Goal: Task Accomplishment & Management: Manage account settings

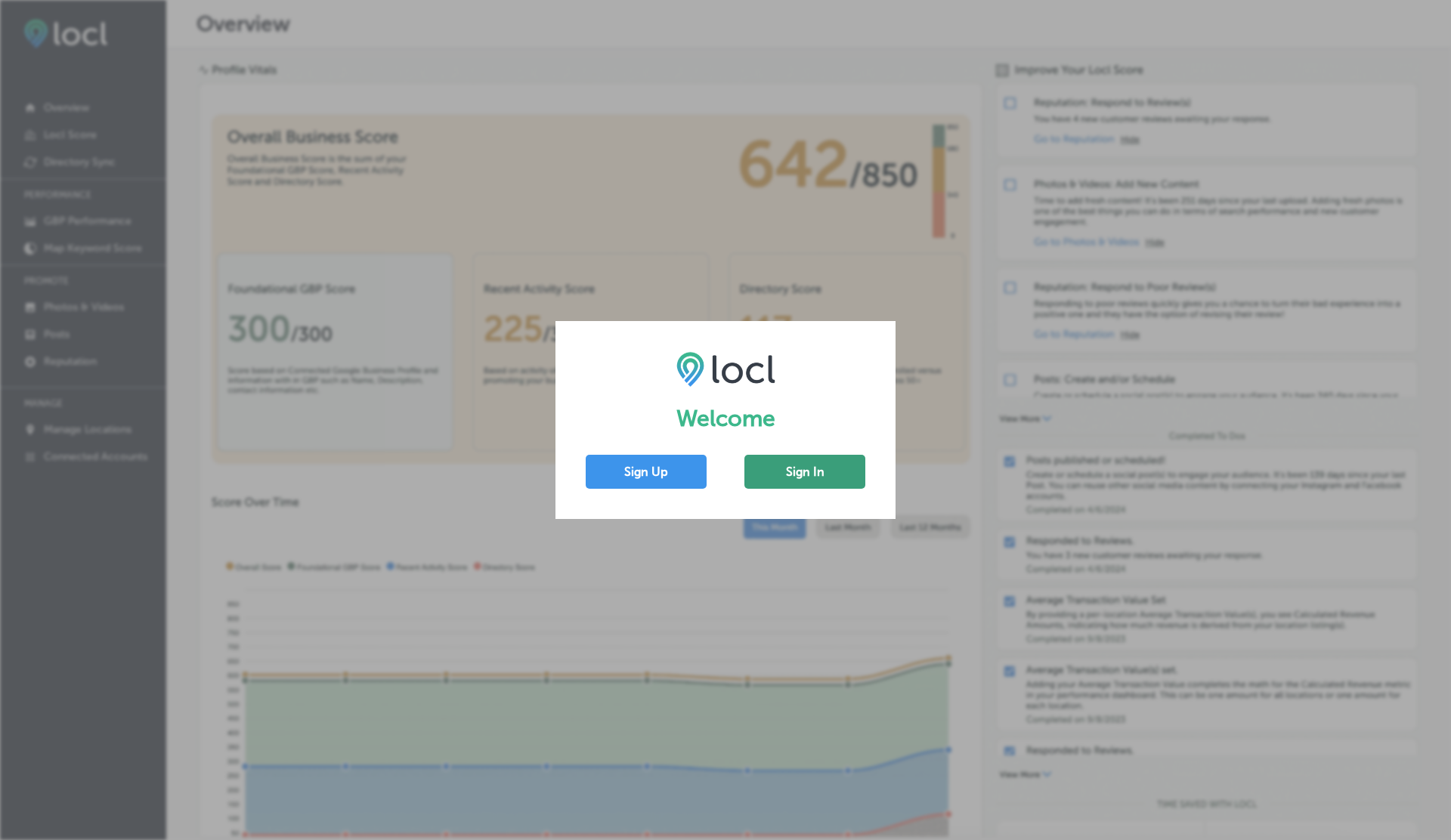
click at [795, 475] on button "Sign In" at bounding box center [805, 471] width 121 height 34
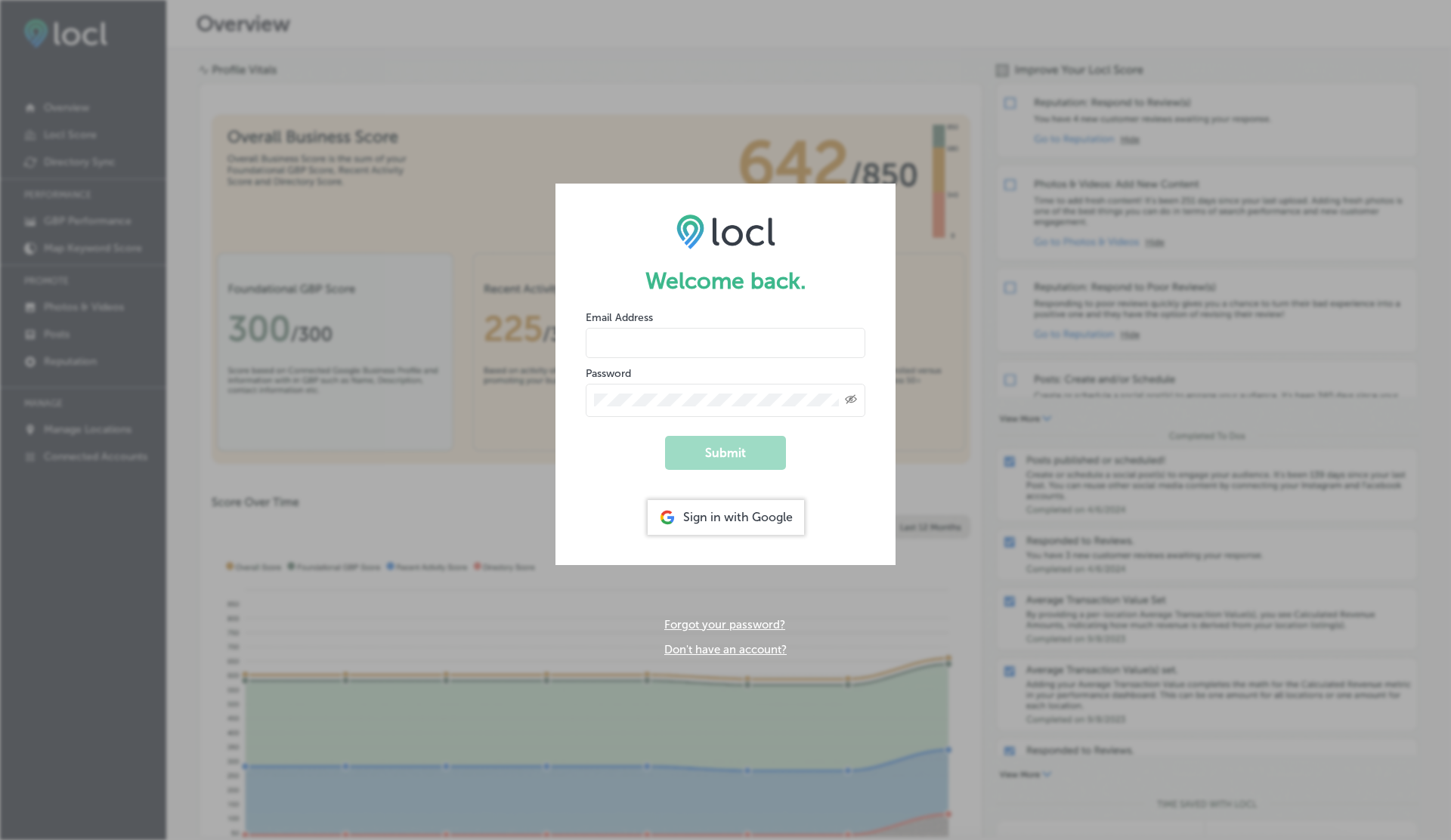
click at [638, 348] on input "email" at bounding box center [725, 342] width 280 height 30
paste input "[EMAIL_ADDRESS][DOMAIN_NAME]"
type input "[EMAIL_ADDRESS][DOMAIN_NAME]"
click at [708, 434] on form "Welcome back. Email Address [EMAIL_ADDRESS][DOMAIN_NAME] Password Created with …" at bounding box center [725, 374] width 340 height 381
click at [708, 447] on button "Submit" at bounding box center [725, 453] width 121 height 34
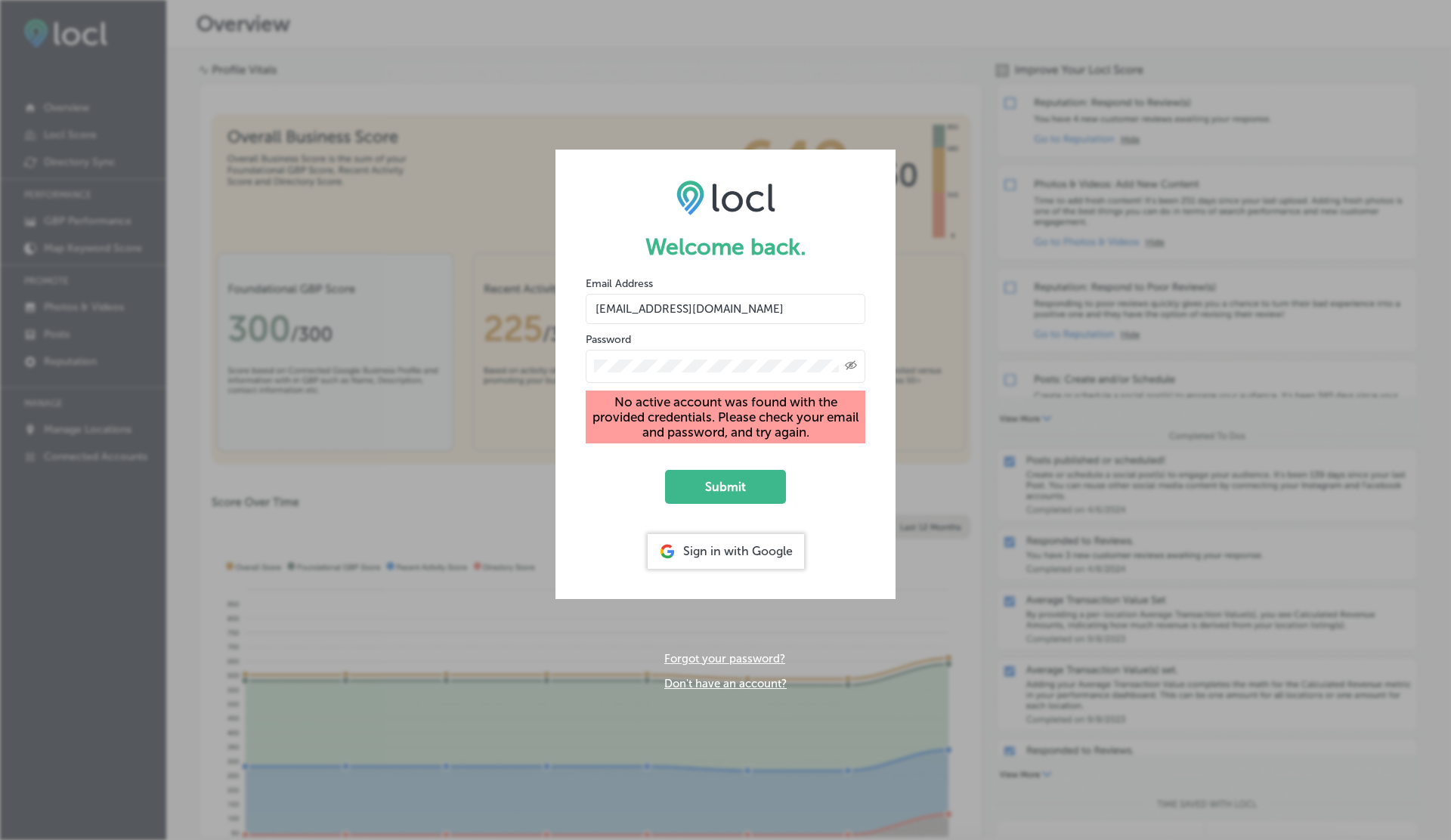
click at [852, 364] on icon "Toggle password visibility" at bounding box center [850, 364] width 12 height 9
click at [829, 310] on input "[EMAIL_ADDRESS][DOMAIN_NAME]" at bounding box center [725, 309] width 280 height 30
click at [713, 489] on button "Submit" at bounding box center [725, 487] width 121 height 34
